Goal: Find specific page/section: Find specific page/section

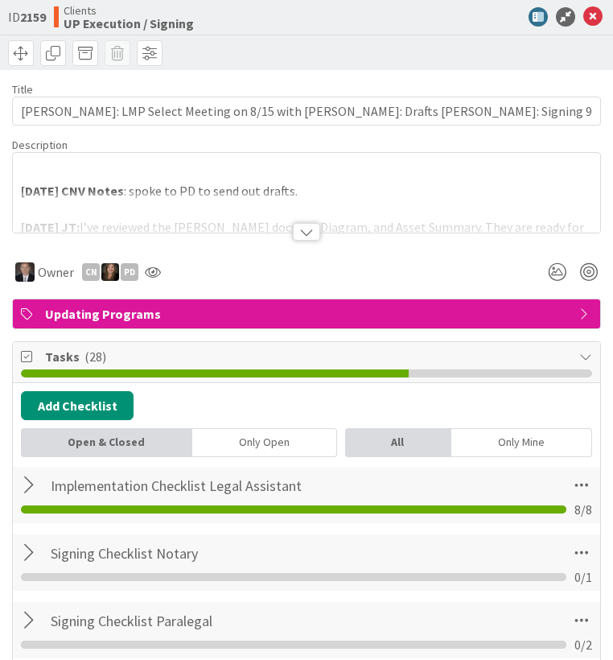
type textarea "x"
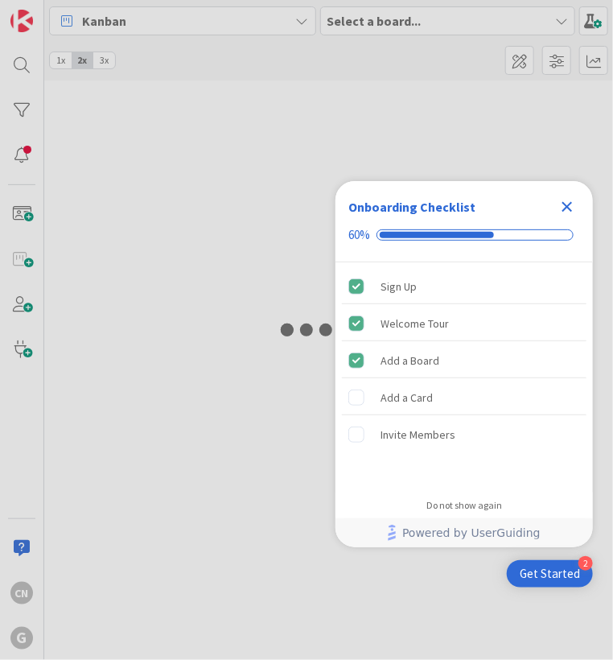
type input "hall"
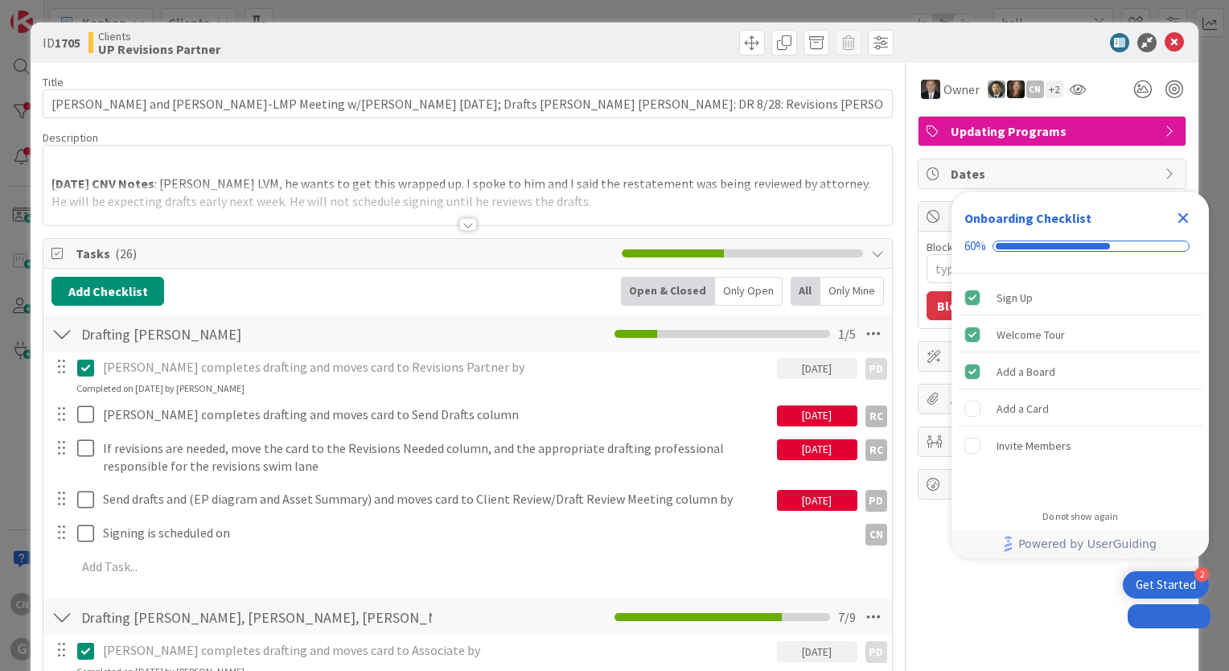
type textarea "x"
click at [107, 158] on p at bounding box center [467, 165] width 833 height 19
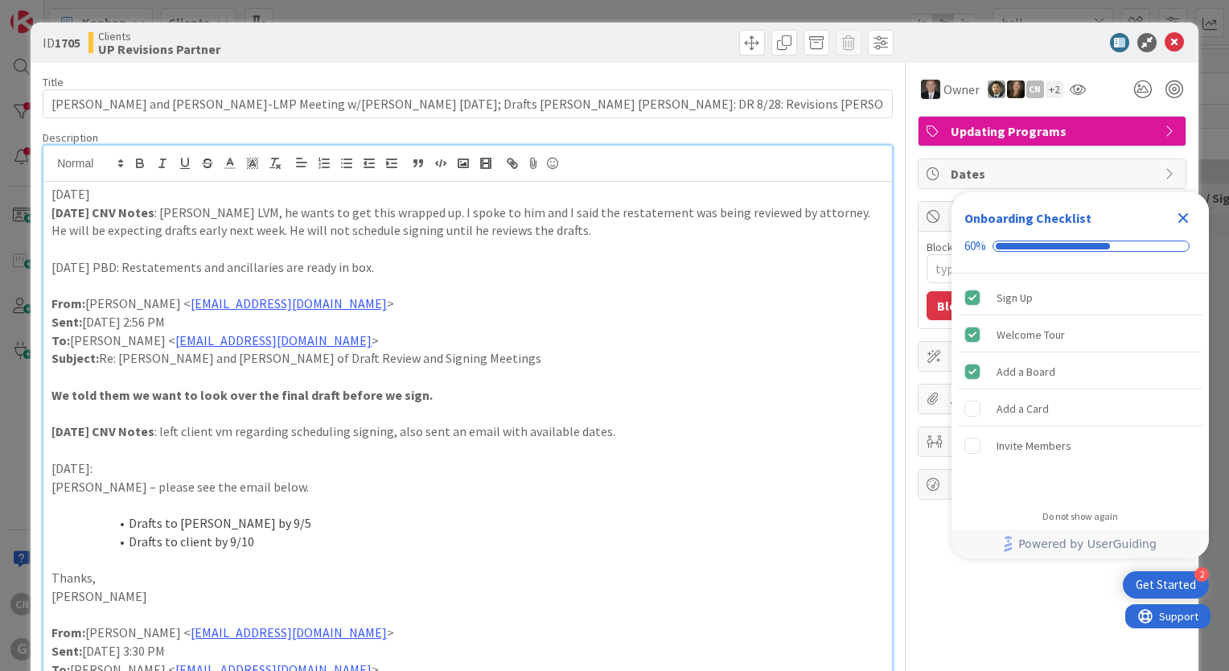
click at [566, 230] on p "9.12.25 CNV Notes : Mr. Beckley LVM, he wants to get this wrapped up. I spoke t…" at bounding box center [467, 222] width 833 height 36
click at [170, 190] on p "9.15.25" at bounding box center [467, 194] width 833 height 19
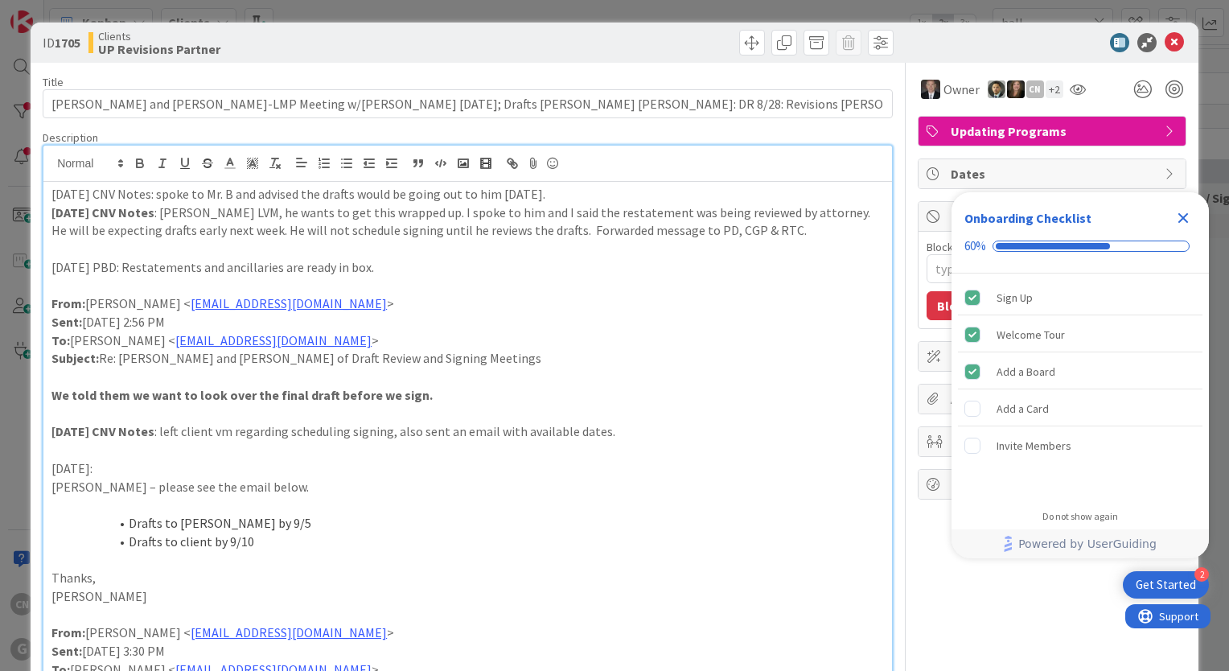
click at [51, 195] on p "9.15.25 CNV Notes: spoke to Mr. B and advised the drafts would be going out to …" at bounding box center [467, 194] width 833 height 19
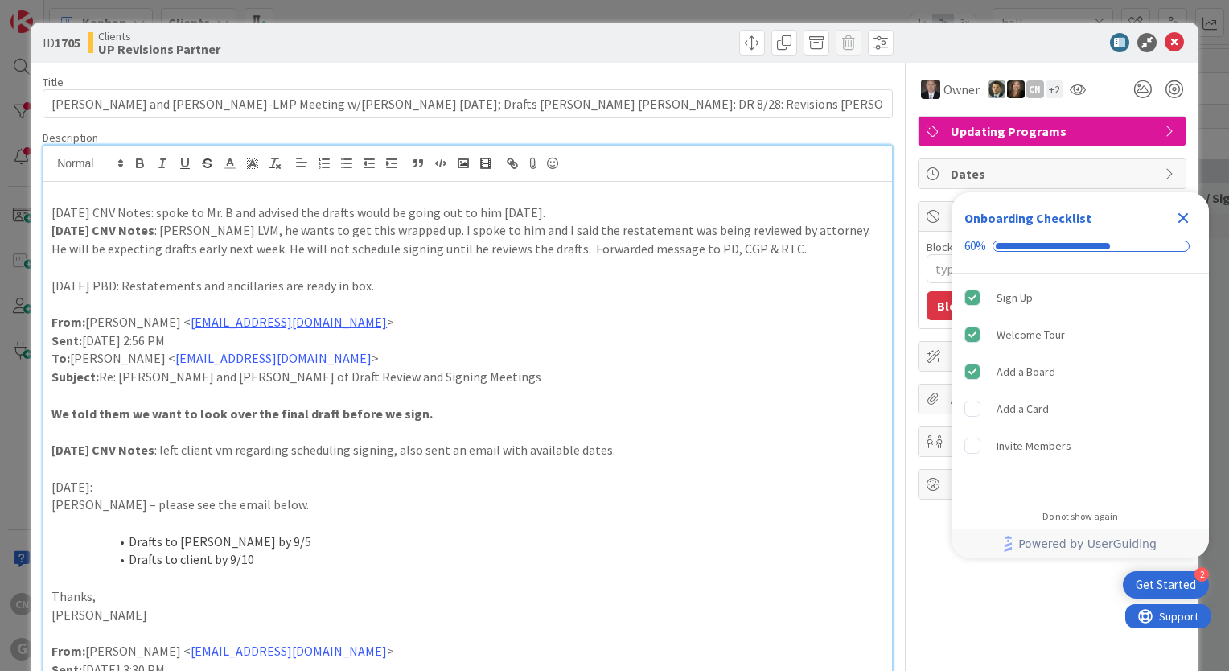
type textarea "x"
click at [612, 220] on icon "Close Checklist" at bounding box center [1184, 218] width 10 height 10
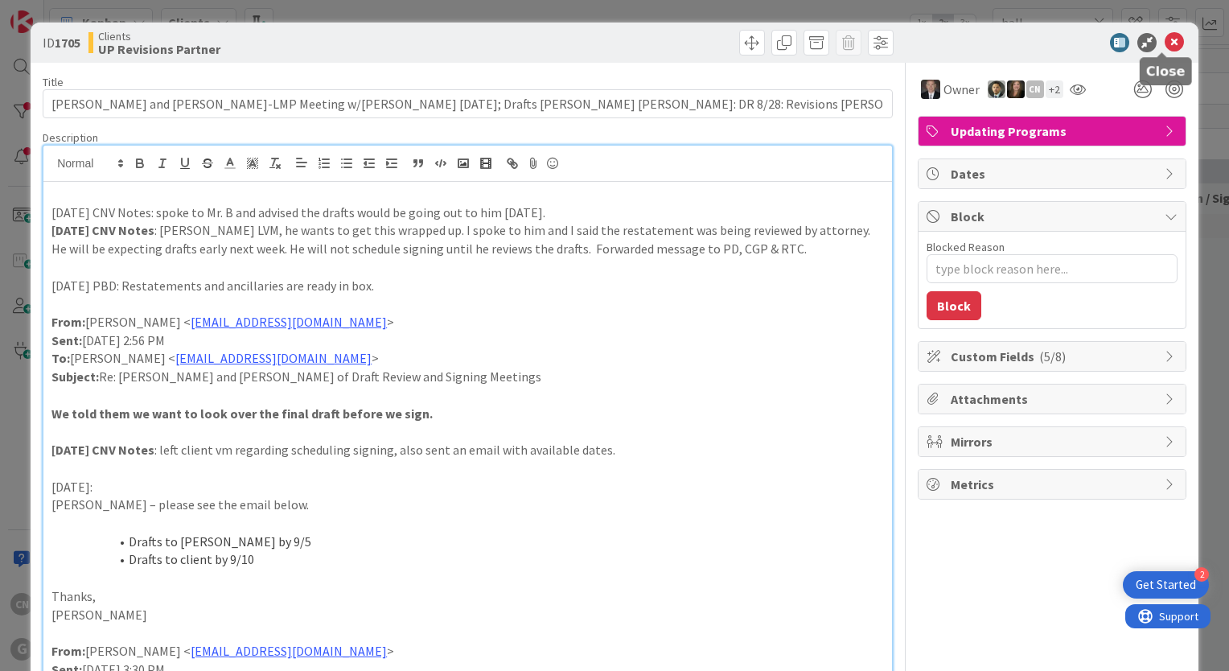
click at [612, 43] on icon at bounding box center [1174, 42] width 19 height 19
